Goal: Information Seeking & Learning: Learn about a topic

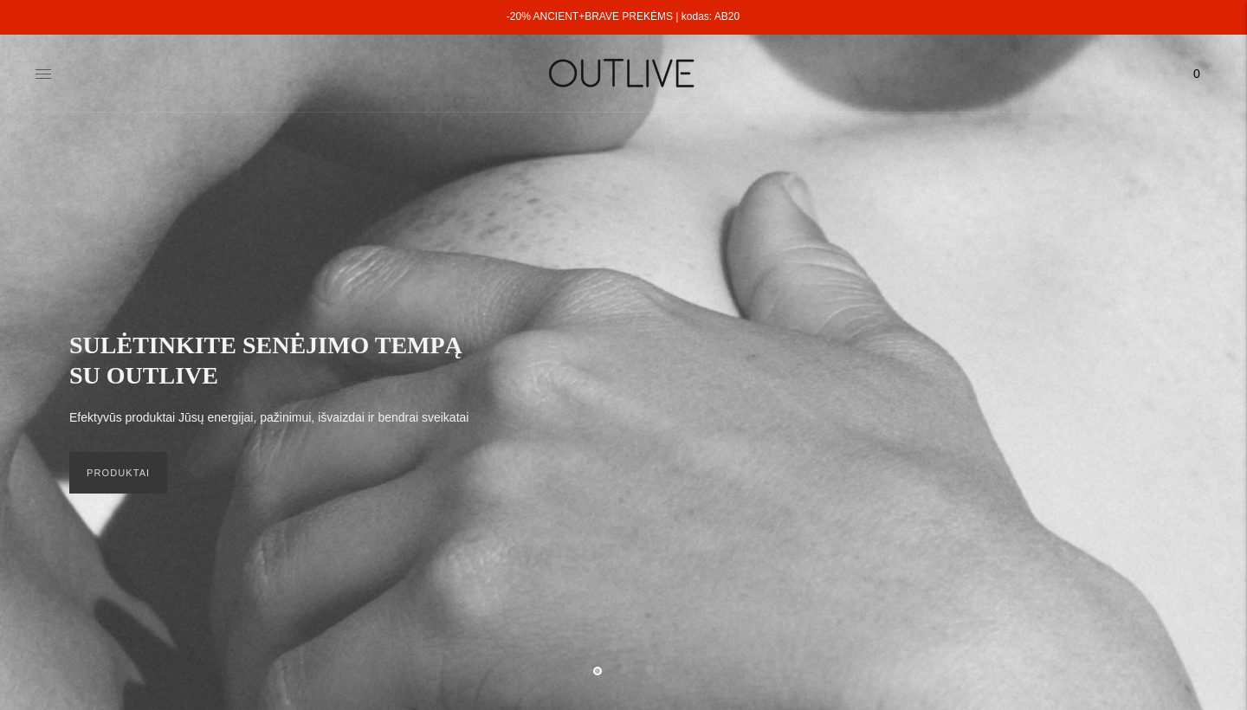
click at [42, 79] on icon at bounding box center [43, 73] width 17 height 17
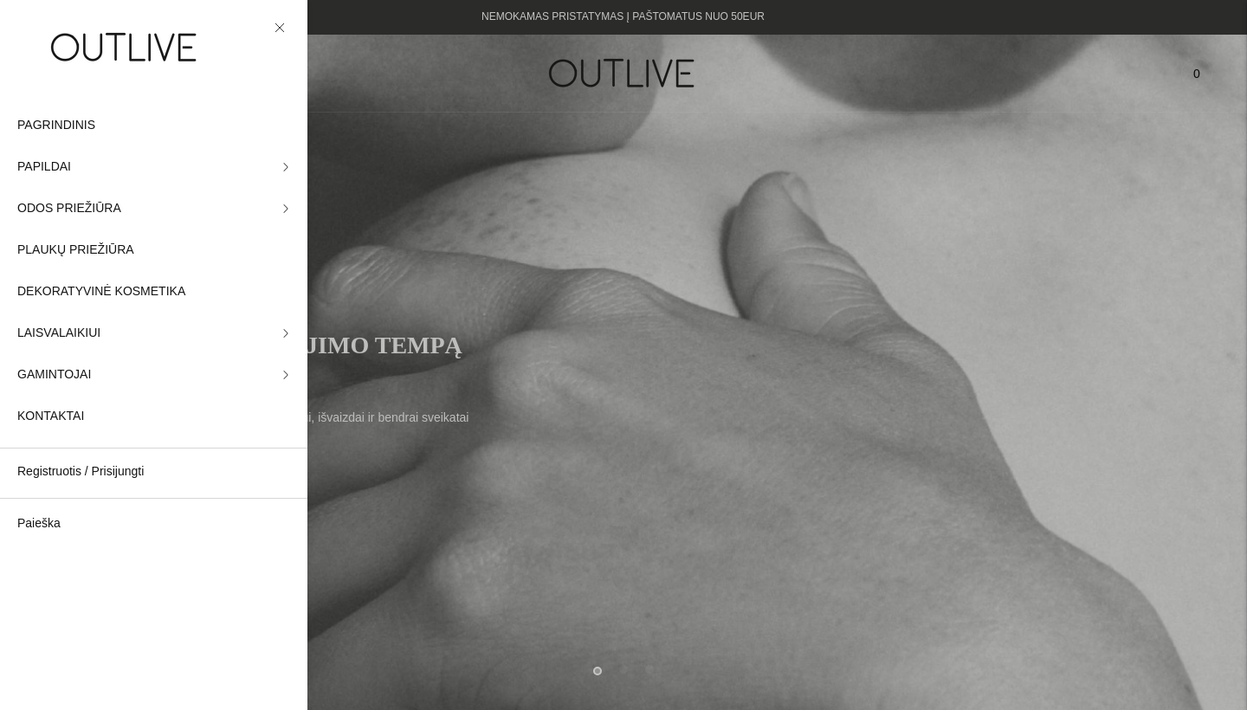
click at [961, 138] on div at bounding box center [623, 355] width 1247 height 710
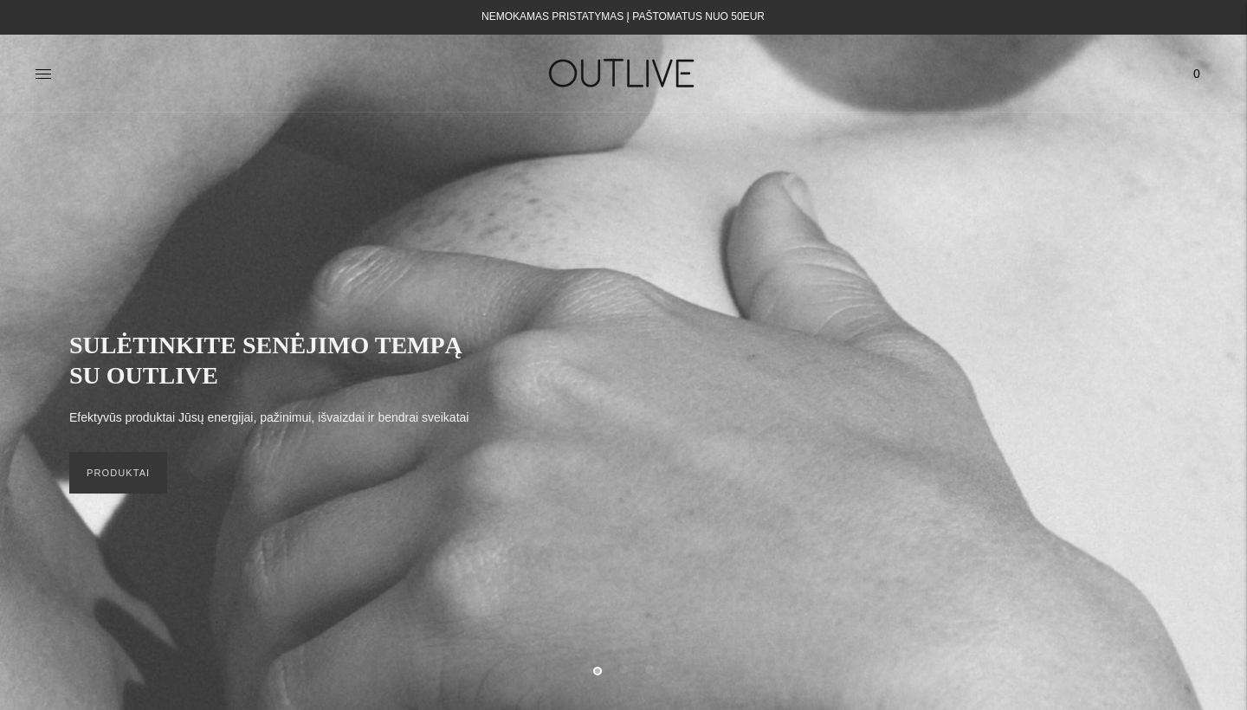
click at [31, 75] on div "PAGRINDINIS PAPILDAI Visi papildai Antioksidantai Dirbantiems ofise Ekologiška …" at bounding box center [623, 73] width 1247 height 60
click at [42, 75] on icon at bounding box center [43, 73] width 17 height 17
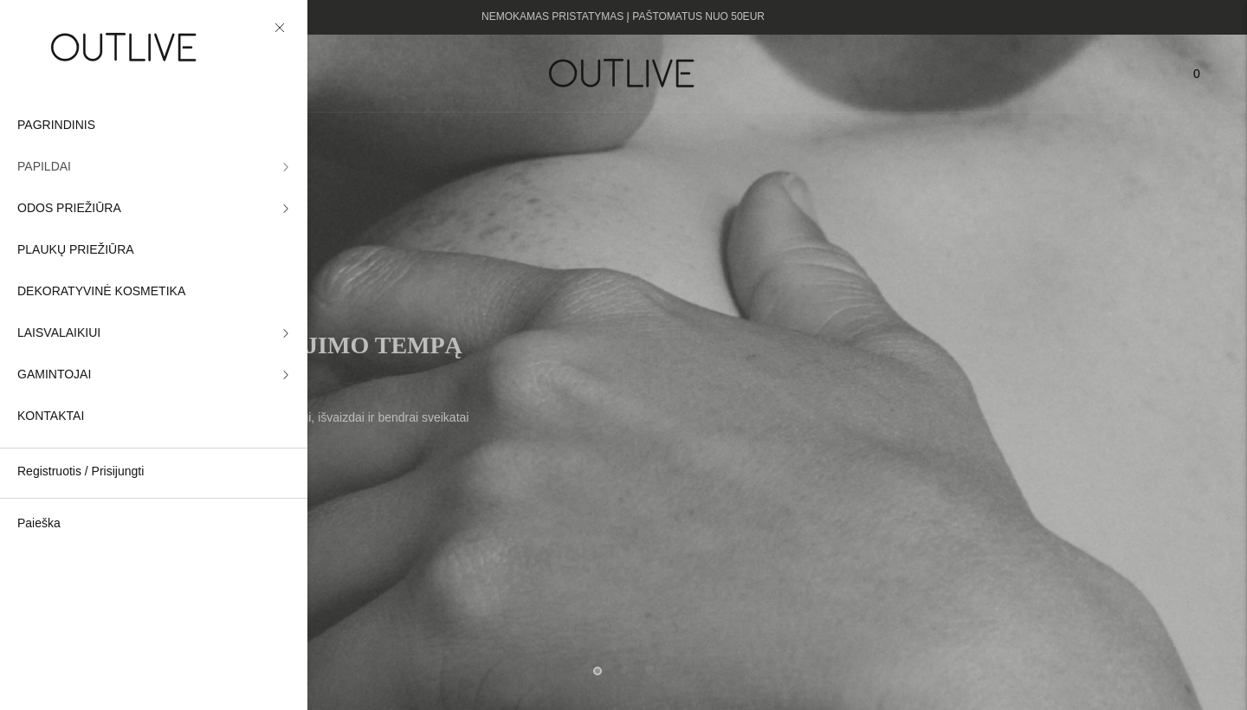
click at [274, 163] on link "PAPILDAI" at bounding box center [153, 167] width 307 height 42
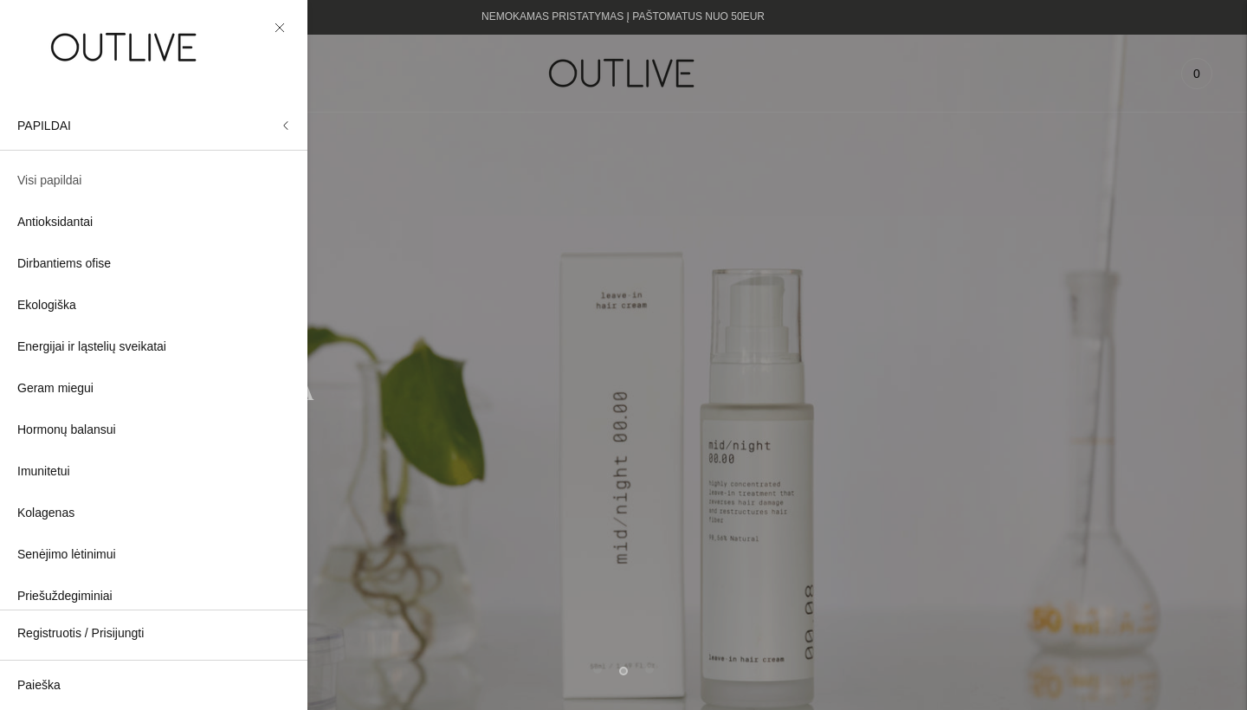
click at [74, 177] on span "Visi papildai" at bounding box center [49, 181] width 64 height 21
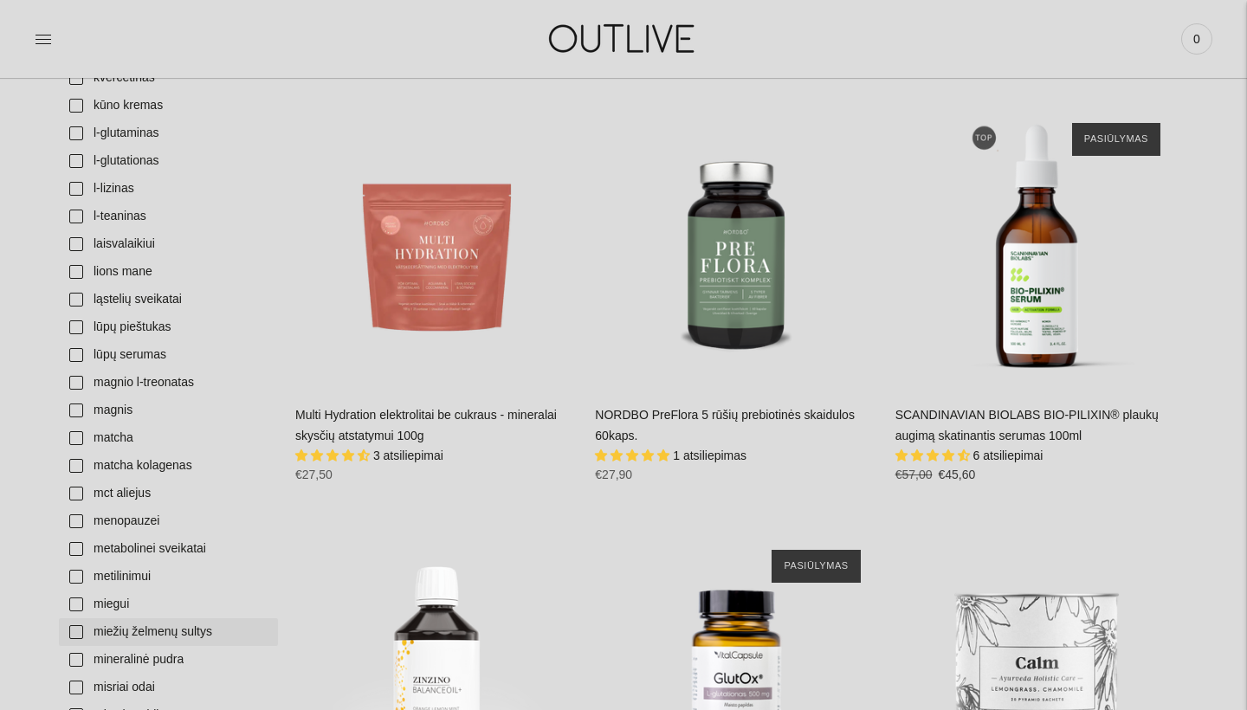
scroll to position [2762, 0]
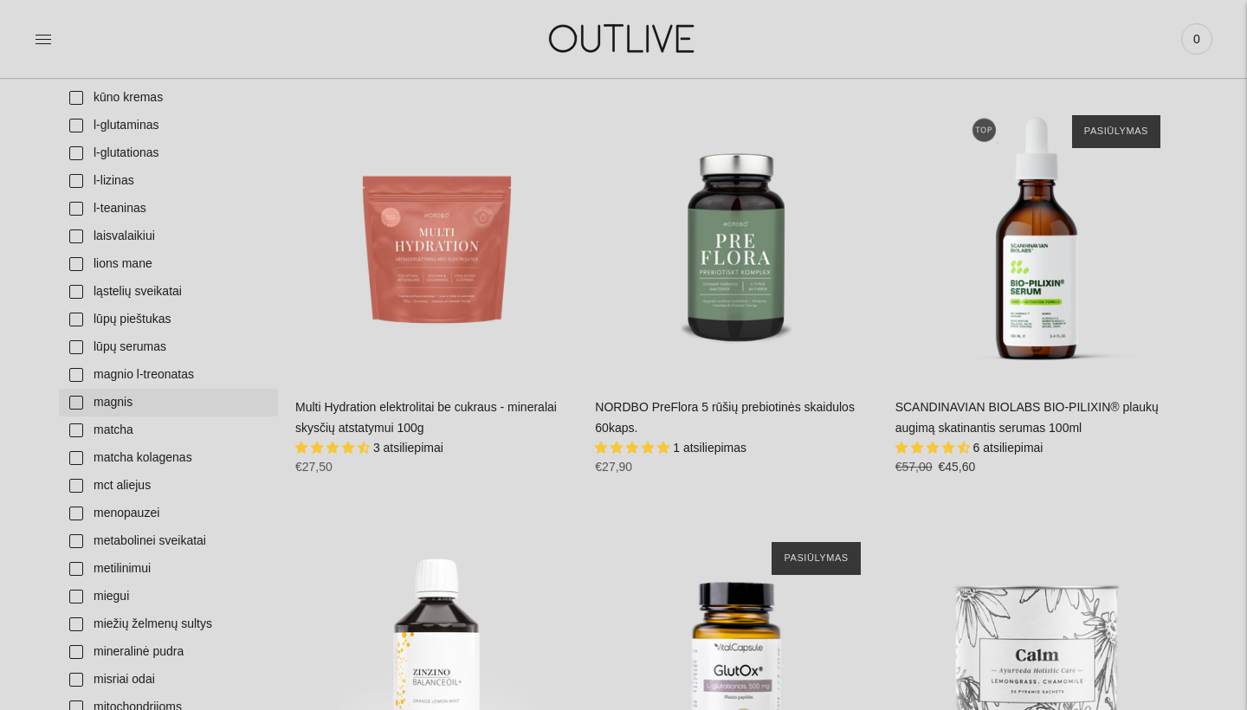
click at [150, 404] on link "magnis" at bounding box center [168, 403] width 219 height 28
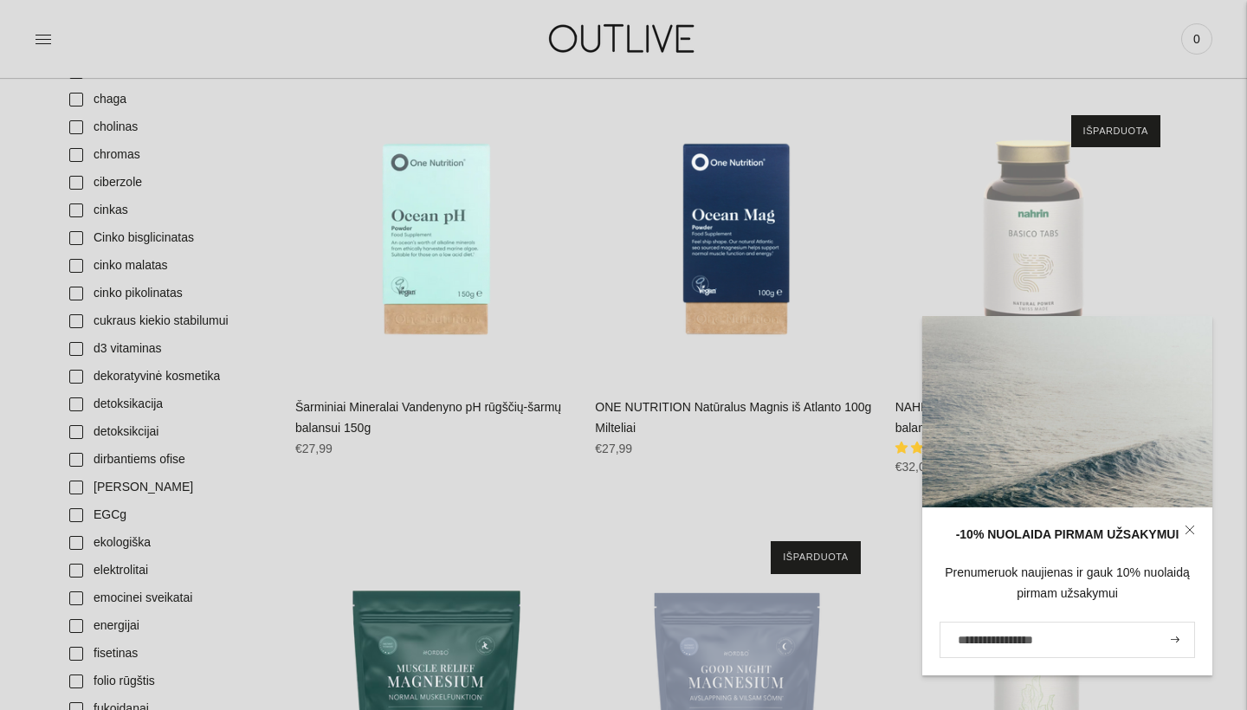
scroll to position [1241, 0]
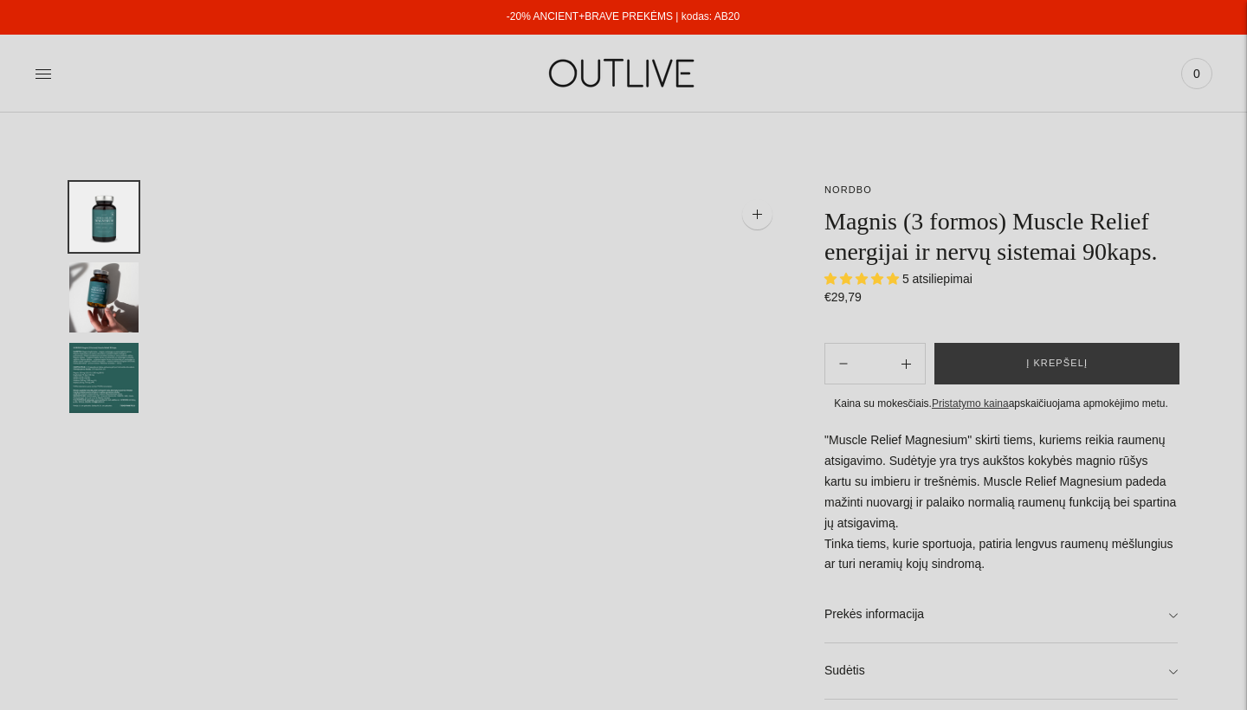
select select "**********"
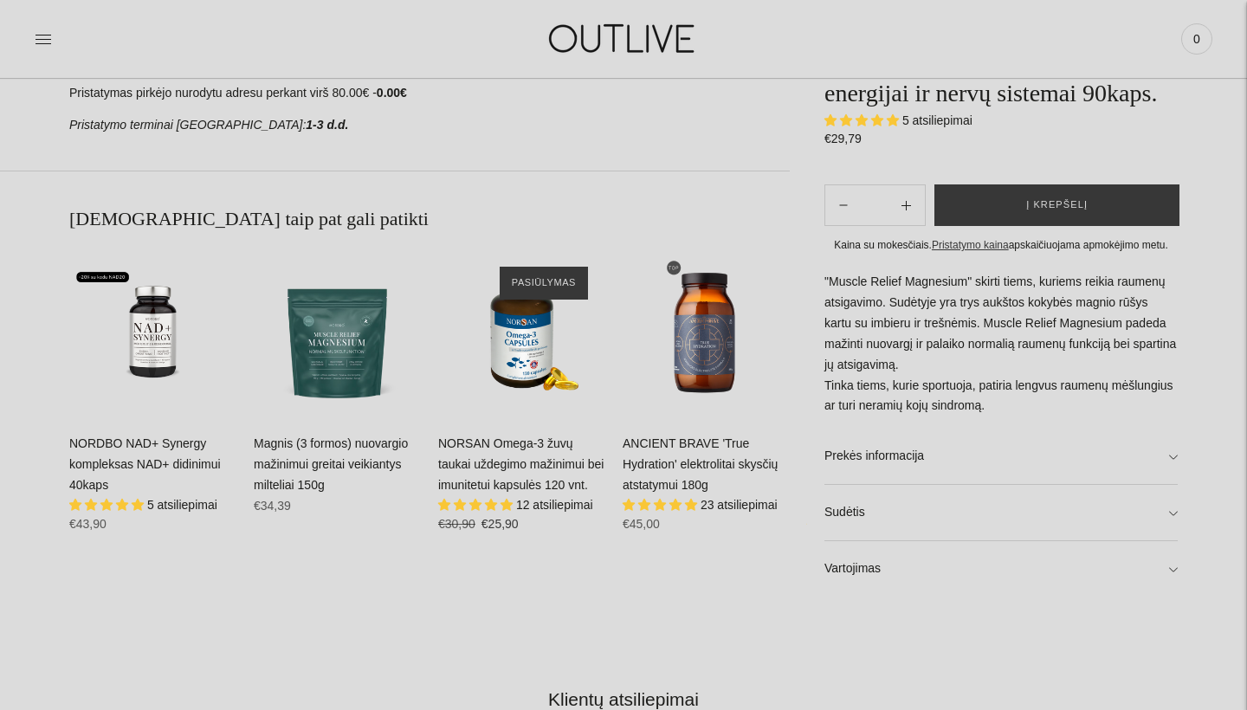
scroll to position [893, 0]
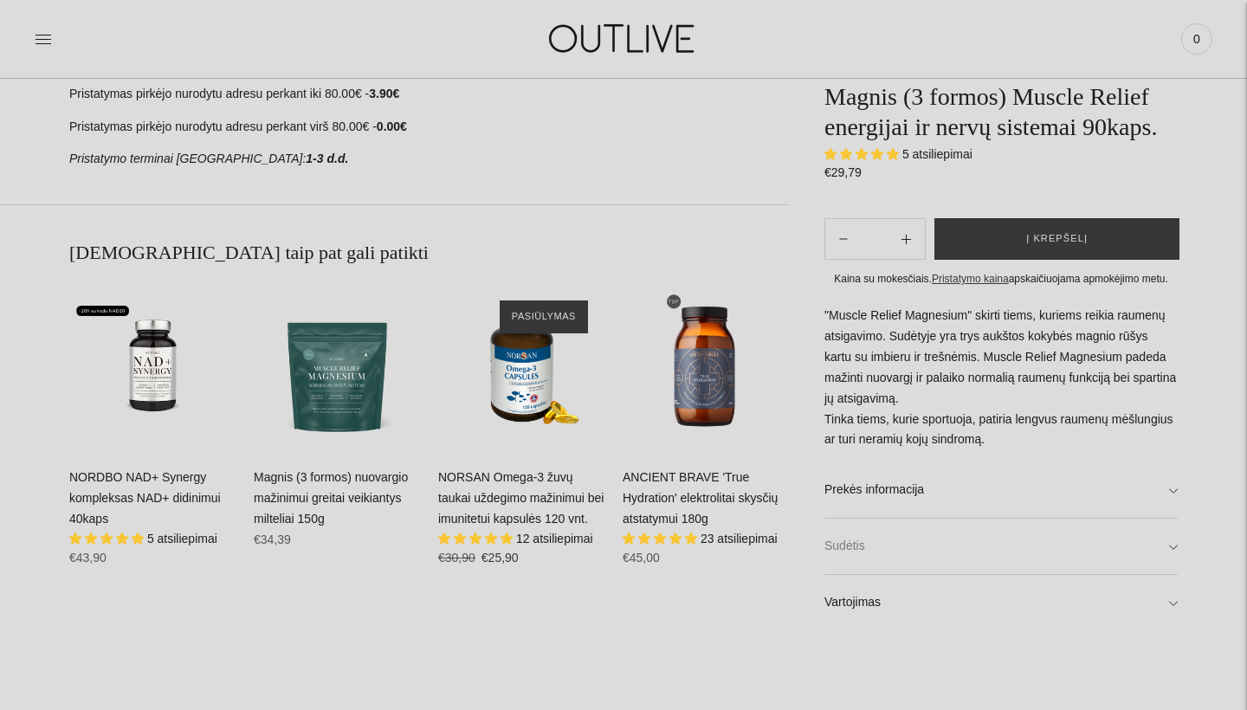
click at [879, 551] on link "Sudėtis" at bounding box center [1000, 546] width 353 height 55
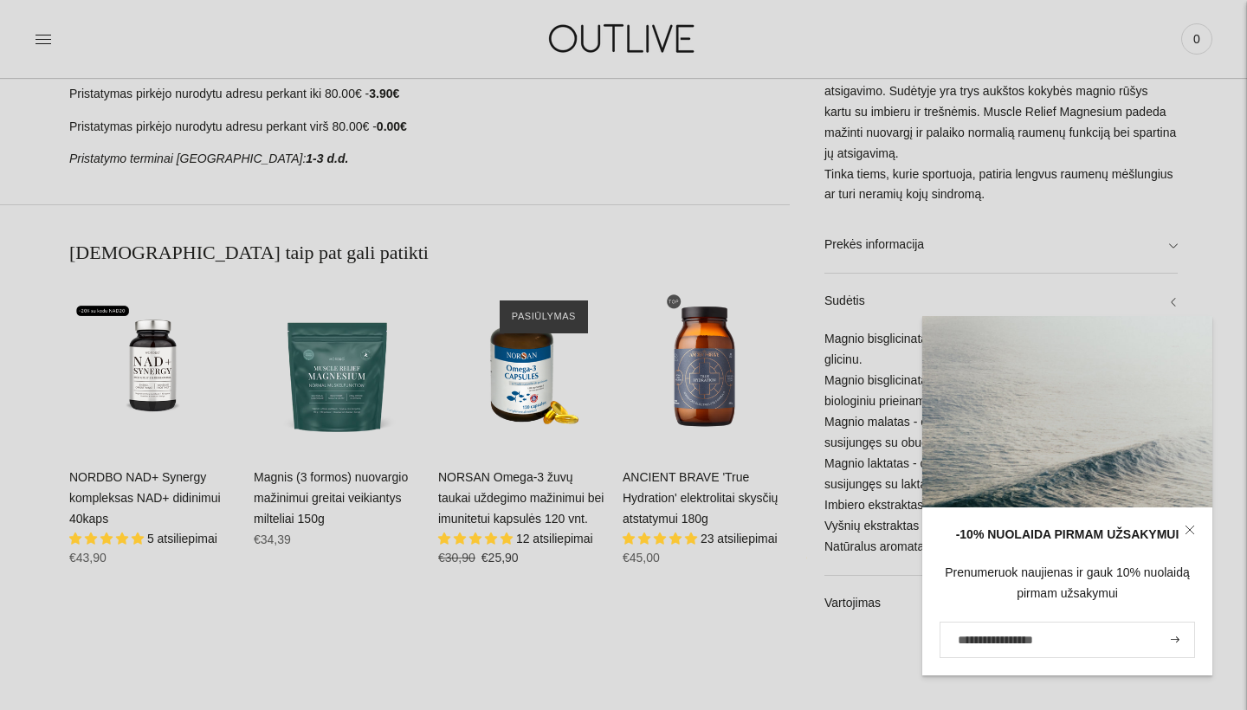
click at [1187, 530] on icon at bounding box center [1189, 529] width 8 height 8
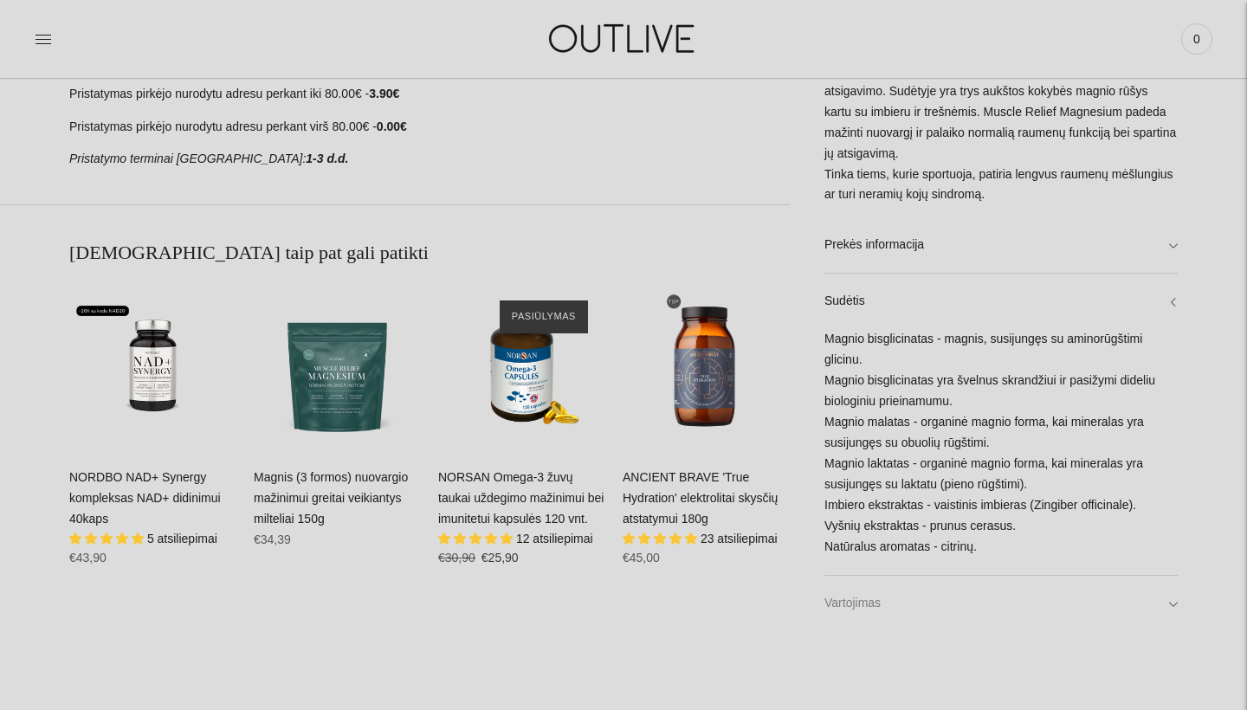
click at [979, 611] on link "Vartojimas" at bounding box center [1000, 602] width 353 height 55
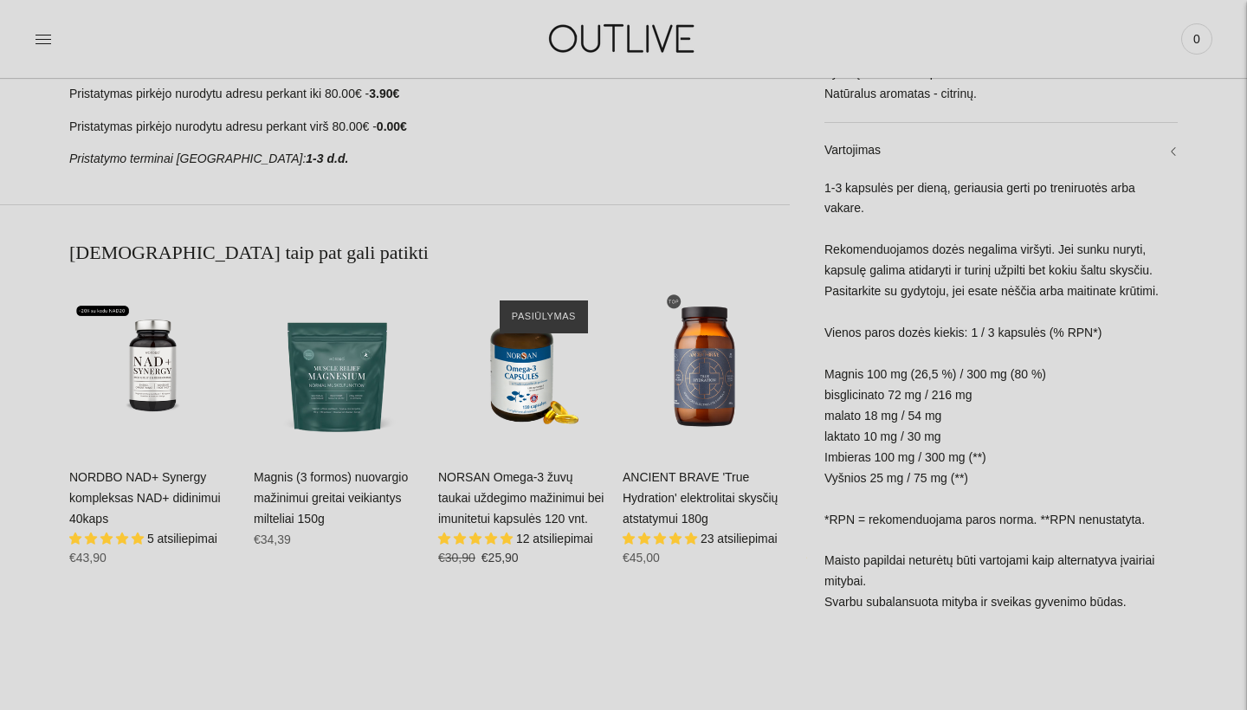
scroll to position [324, 0]
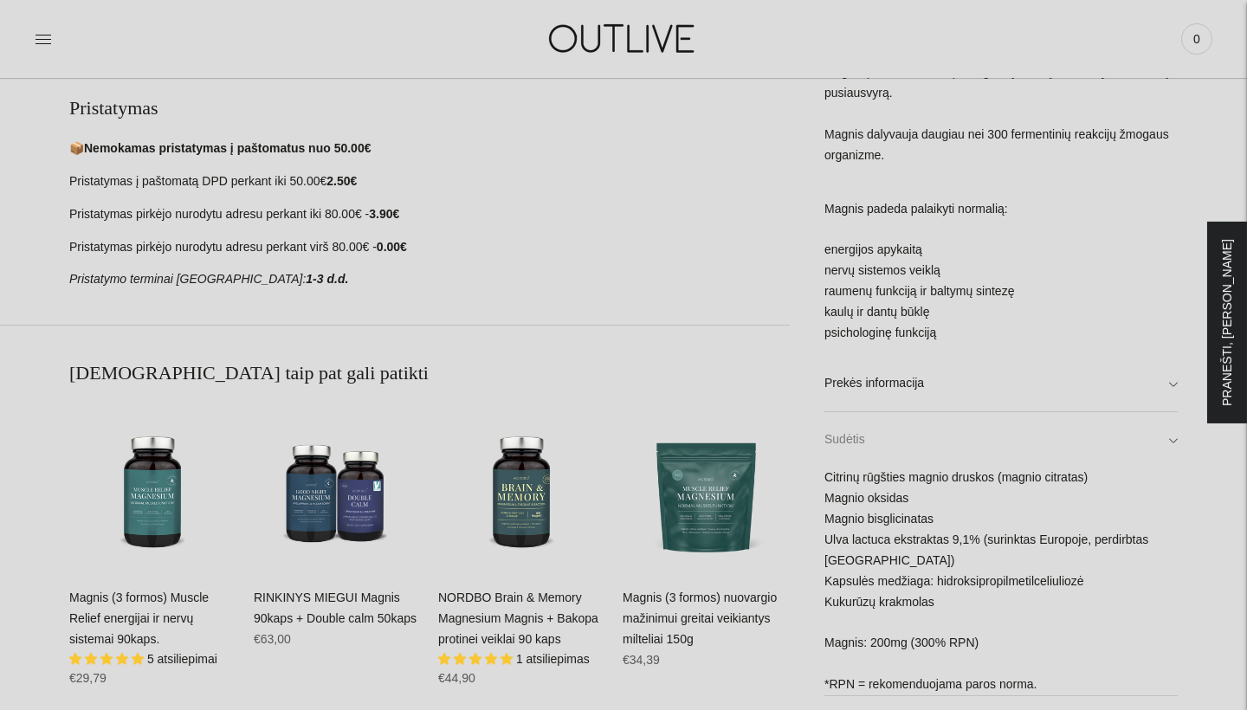
scroll to position [1089, 0]
